Goal: Navigation & Orientation: Find specific page/section

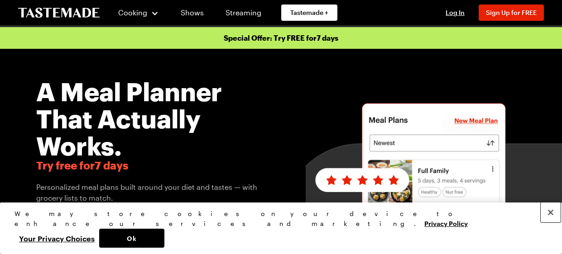
click at [549, 213] on button "Close" at bounding box center [551, 213] width 20 height 20
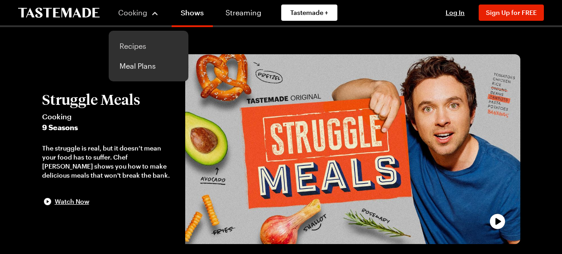
click at [158, 55] on link "Recipes" at bounding box center [148, 46] width 69 height 20
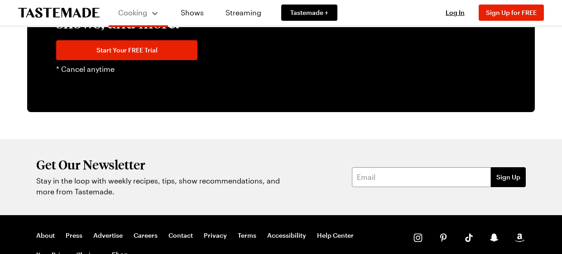
scroll to position [1646, 0]
